Goal: Task Accomplishment & Management: Use online tool/utility

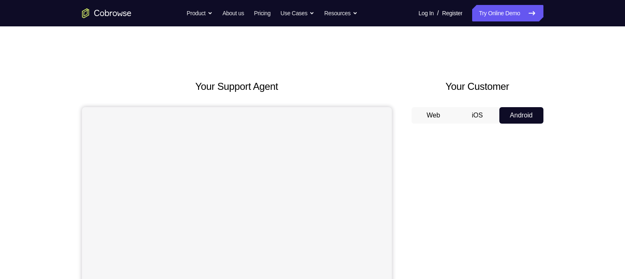
scroll to position [56, 0]
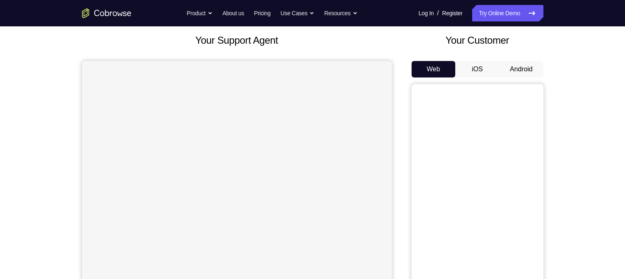
click at [522, 65] on button "Android" at bounding box center [521, 69] width 44 height 16
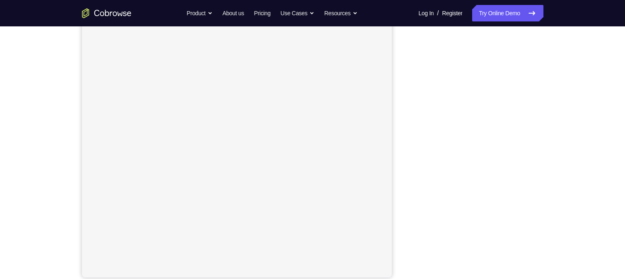
scroll to position [105, 0]
